Goal: Find specific page/section: Find specific page/section

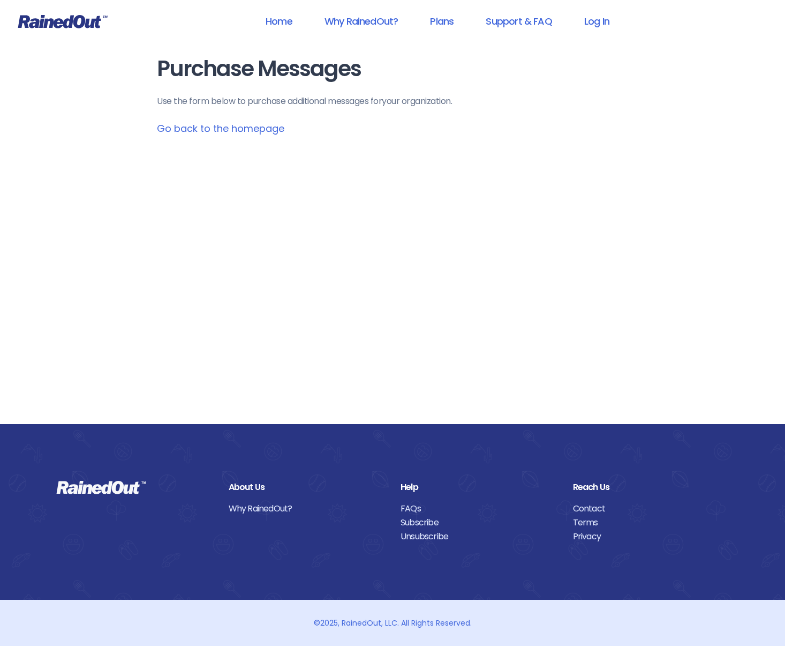
click at [93, 28] on icon at bounding box center [63, 21] width 90 height 14
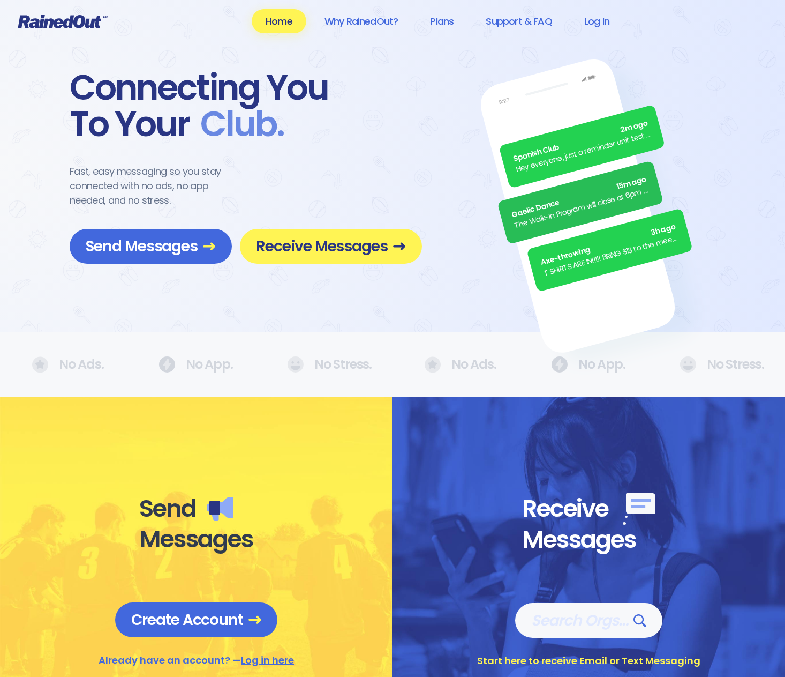
click at [162, 51] on div "Spanish Club 2m ago Hey everyone, just a reminder unit test tonight - ch1-4 Gae…" at bounding box center [392, 166] width 785 height 332
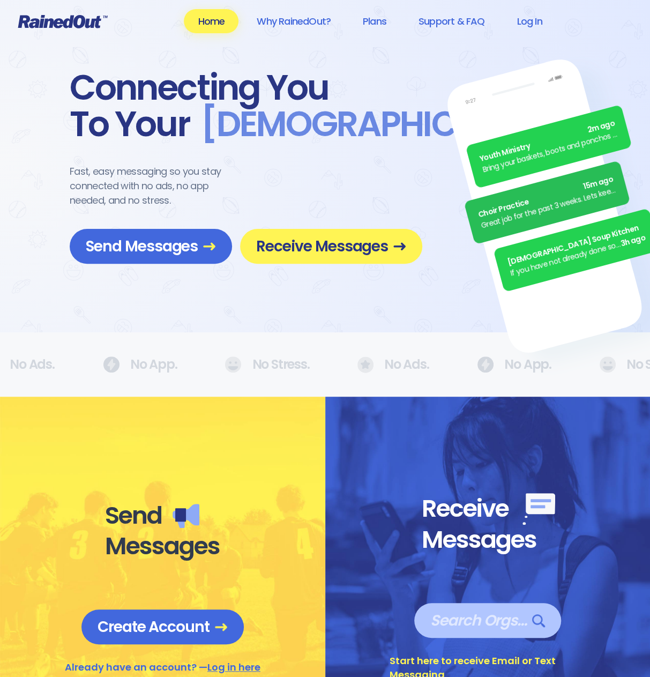
click at [489, 624] on span "Search Orgs…" at bounding box center [487, 620] width 115 height 19
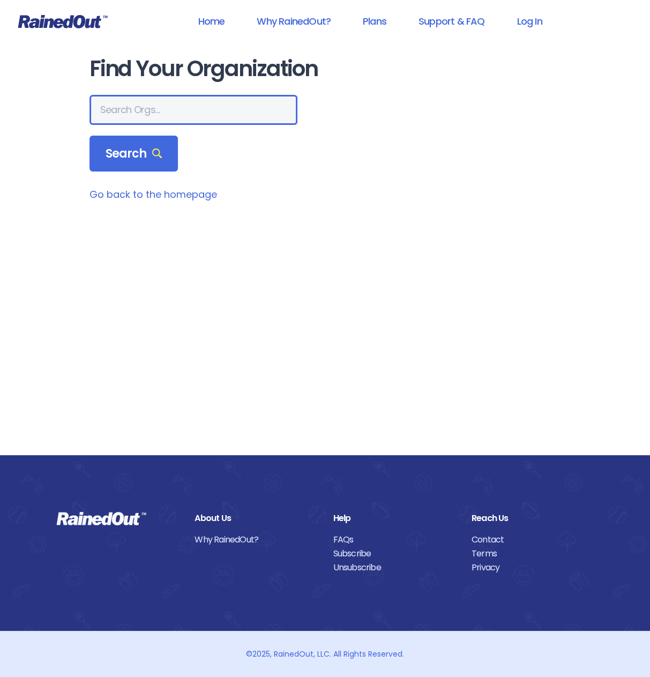
click at [172, 118] on input "text" at bounding box center [193, 110] width 208 height 30
type input "p"
type input "Poway"
drag, startPoint x: 149, startPoint y: 110, endPoint x: 66, endPoint y: 107, distance: 82.6
click at [66, 107] on div "Home Why RainedOut? Plans Support & FAQ Log In Find Your Organization Poway Sea…" at bounding box center [325, 338] width 650 height 677
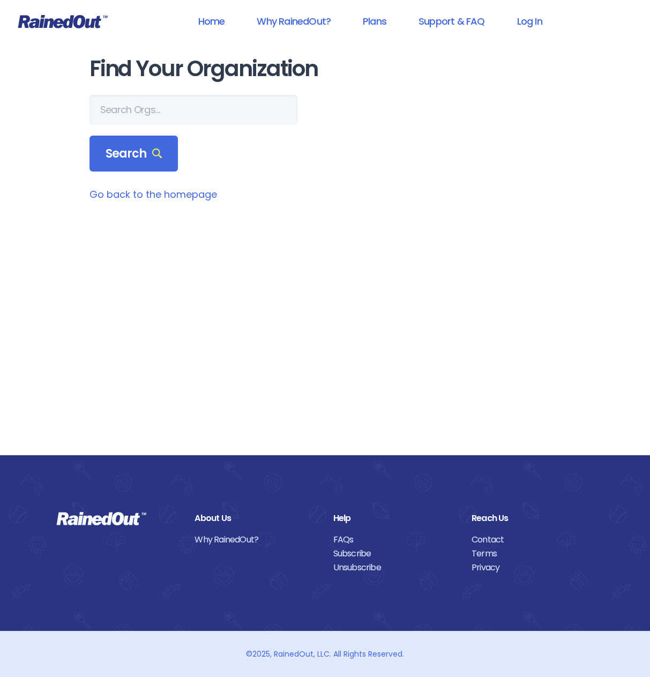
click at [261, 288] on div "Find Your Organization Search Go back to the homepage" at bounding box center [325, 227] width 514 height 455
click at [154, 121] on input "text" at bounding box center [193, 110] width 208 height 30
type input "Poway"
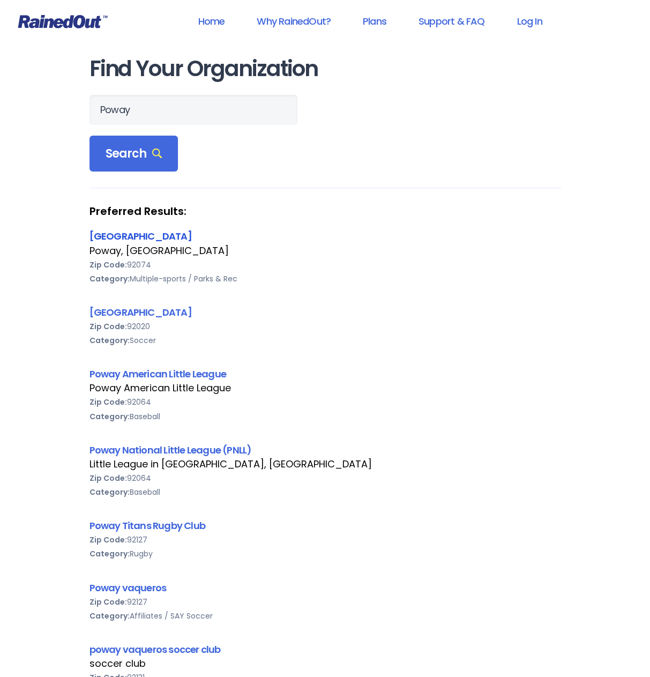
click at [108, 232] on link "[GEOGRAPHIC_DATA]" at bounding box center [140, 235] width 102 height 13
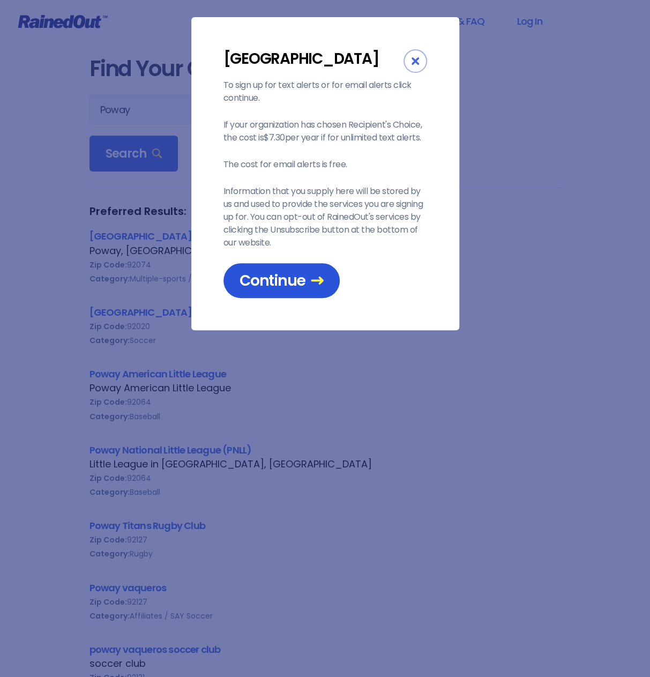
click at [298, 286] on span "Continue" at bounding box center [281, 280] width 84 height 19
